Goal: Find specific page/section: Find specific page/section

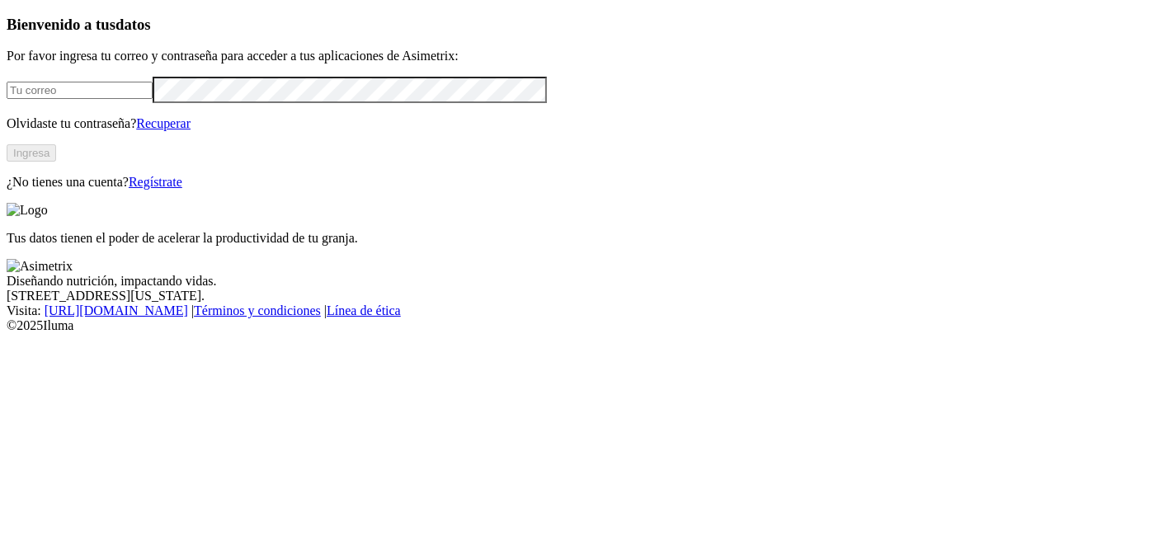
type input "[PERSON_NAME][EMAIL_ADDRESS][PERSON_NAME][DOMAIN_NAME]"
click at [56, 162] on button "Ingresa" at bounding box center [31, 152] width 49 height 17
